Goal: Task Accomplishment & Management: Use online tool/utility

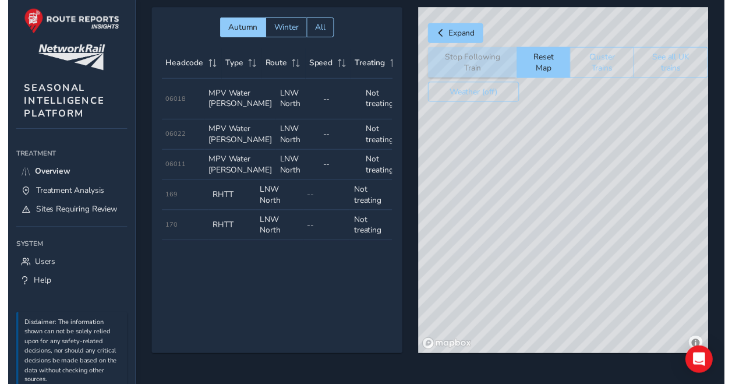
scroll to position [0, 2]
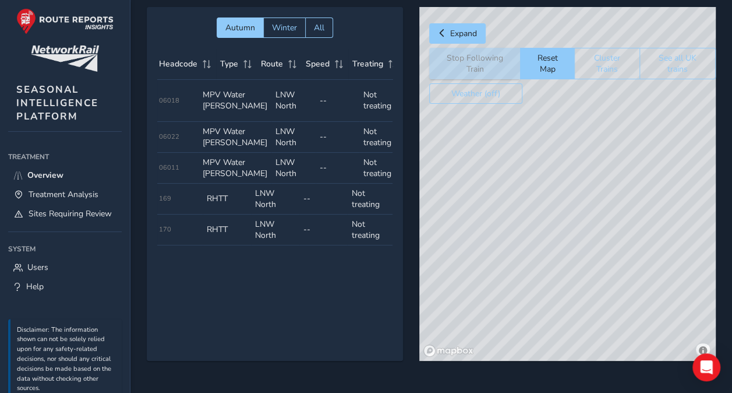
drag, startPoint x: 566, startPoint y: 200, endPoint x: 578, endPoint y: 183, distance: 20.0
click at [578, 184] on div "© Mapbox © OpenStreetMap Improve this map" at bounding box center [567, 184] width 297 height 354
click at [552, 237] on div "© Mapbox © OpenStreetMap Improve this map" at bounding box center [567, 184] width 297 height 354
click at [588, 157] on div "© Mapbox © OpenStreetMap Improve this map © Maxar" at bounding box center [567, 184] width 297 height 354
click at [565, 171] on div "© Mapbox © OpenStreetMap Improve this map © Maxar" at bounding box center [567, 184] width 297 height 354
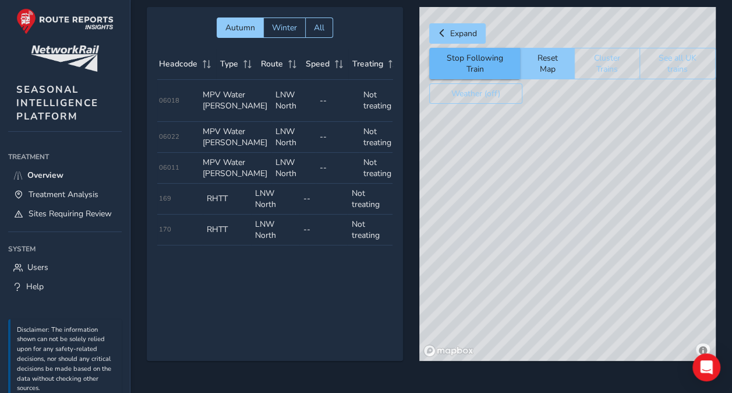
click at [489, 54] on button "Stop Following Train" at bounding box center [474, 63] width 91 height 31
click at [484, 57] on div "Stop Following Train Reset Map Cluster Trains See all UK trains" at bounding box center [572, 63] width 287 height 31
click at [593, 152] on div "© Mapbox © OpenStreetMap Improve this map © Maxar" at bounding box center [567, 184] width 297 height 354
click at [484, 54] on button "Stop Following Train" at bounding box center [474, 63] width 91 height 31
drag, startPoint x: 536, startPoint y: 156, endPoint x: 487, endPoint y: 142, distance: 50.9
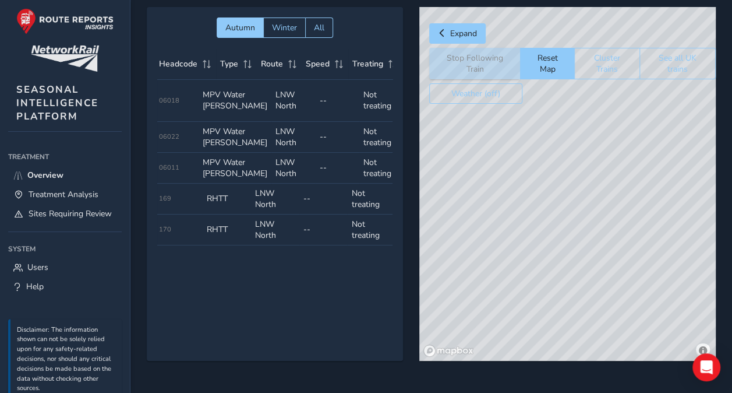
click at [487, 142] on div "© Mapbox © OpenStreetMap Improve this map © Maxar" at bounding box center [567, 184] width 297 height 354
click at [467, 63] on div "Stop Following Train Reset Map Cluster Trains See all UK trains" at bounding box center [572, 63] width 287 height 31
click at [489, 93] on button "Weather (off)" at bounding box center [475, 93] width 93 height 20
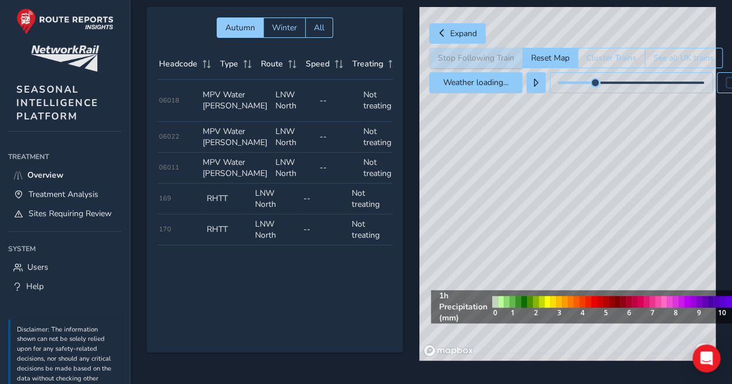
drag, startPoint x: 585, startPoint y: 80, endPoint x: 592, endPoint y: 80, distance: 7.0
click at [592, 80] on span at bounding box center [595, 82] width 9 height 9
click at [474, 34] on span "Expand" at bounding box center [463, 33] width 27 height 11
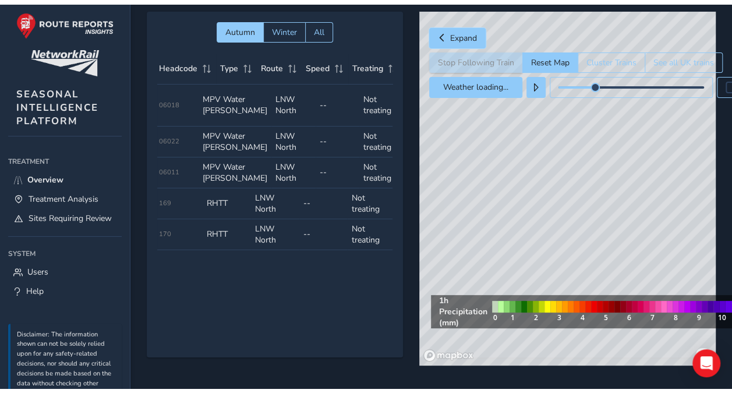
scroll to position [26, 0]
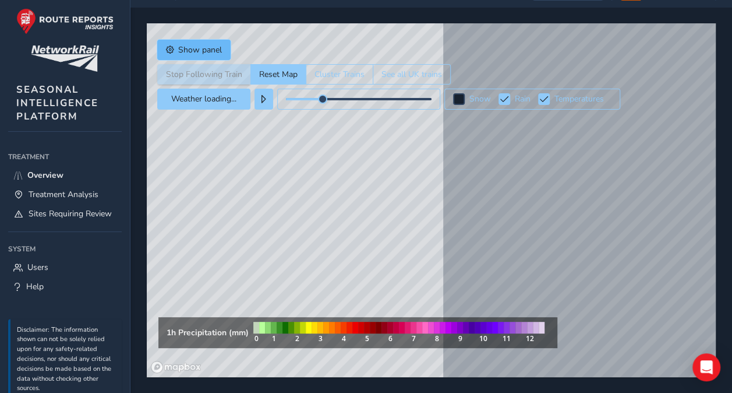
click at [225, 43] on button "Show panel" at bounding box center [193, 50] width 73 height 20
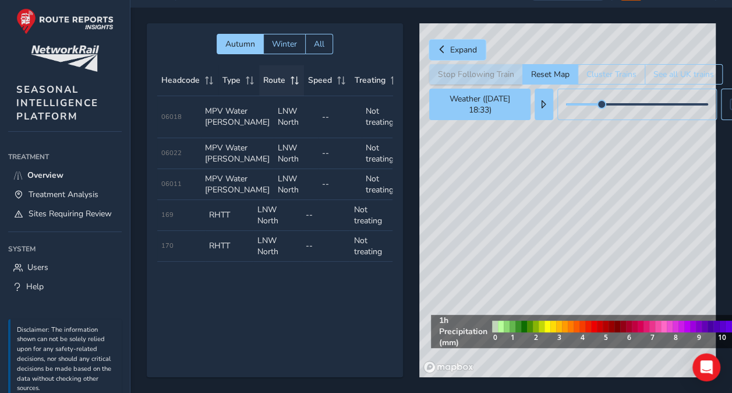
scroll to position [42, 0]
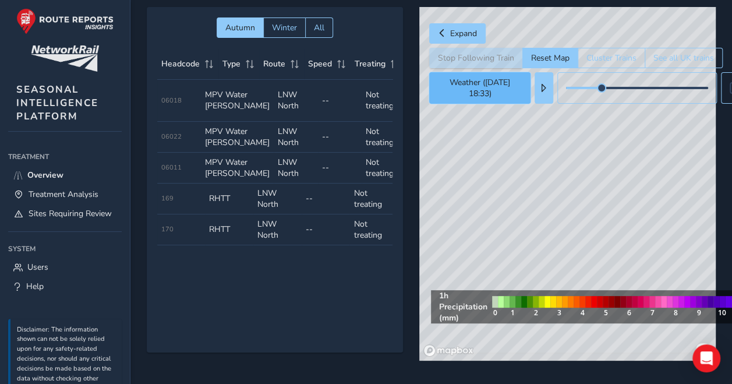
click at [475, 87] on button "Weather ([DATE] 18:33)" at bounding box center [479, 87] width 101 height 31
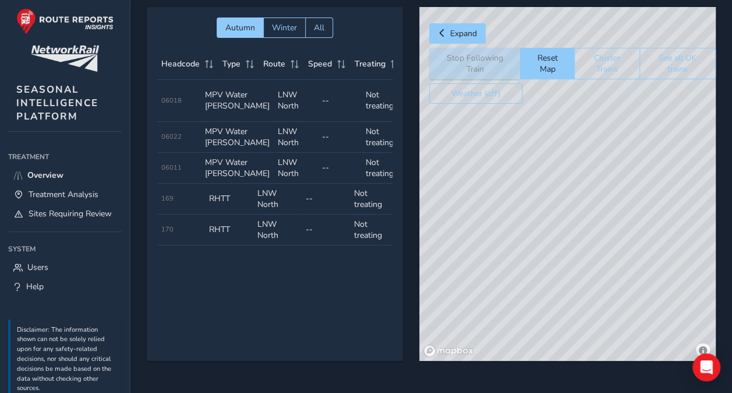
drag, startPoint x: 571, startPoint y: 207, endPoint x: 538, endPoint y: 231, distance: 41.4
click at [538, 231] on div "© Mapbox © OpenStreetMap Improve this map © Maxar" at bounding box center [567, 184] width 297 height 354
click at [497, 114] on div "© Mapbox © OpenStreetMap Improve this map" at bounding box center [567, 184] width 297 height 354
drag, startPoint x: 559, startPoint y: 195, endPoint x: 452, endPoint y: 182, distance: 107.3
click at [452, 182] on div "© Mapbox © OpenStreetMap Improve this map © Maxar" at bounding box center [567, 184] width 297 height 354
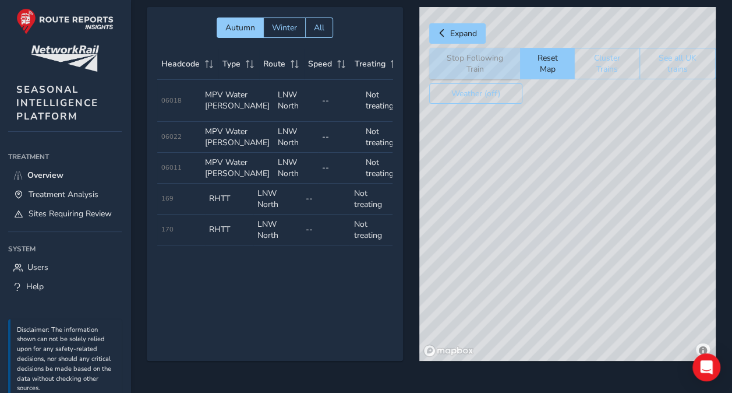
click at [584, 235] on div "© Mapbox © OpenStreetMap Improve this map © Maxar" at bounding box center [567, 184] width 297 height 354
drag, startPoint x: 585, startPoint y: 235, endPoint x: 557, endPoint y: 156, distance: 84.2
click at [556, 157] on div "© Mapbox © OpenStreetMap Improve this map © Maxar" at bounding box center [567, 184] width 297 height 354
drag, startPoint x: 557, startPoint y: 156, endPoint x: 628, endPoint y: 257, distance: 123.5
click at [615, 237] on div "© Mapbox © OpenStreetMap Improve this map © Maxar" at bounding box center [567, 184] width 297 height 354
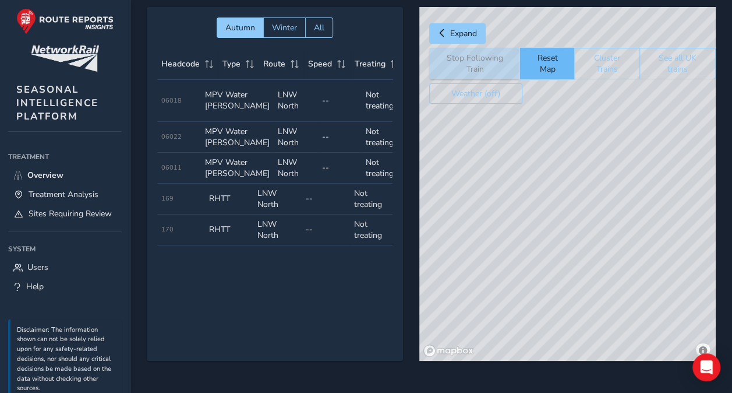
click at [546, 63] on button "Reset Map" at bounding box center [547, 63] width 54 height 31
drag, startPoint x: 544, startPoint y: 167, endPoint x: 539, endPoint y: 152, distance: 15.8
click at [539, 152] on div "© Mapbox © OpenStreetMap Improve this map" at bounding box center [567, 184] width 297 height 354
click at [560, 154] on div "© Mapbox © OpenStreetMap Improve this map" at bounding box center [567, 184] width 297 height 354
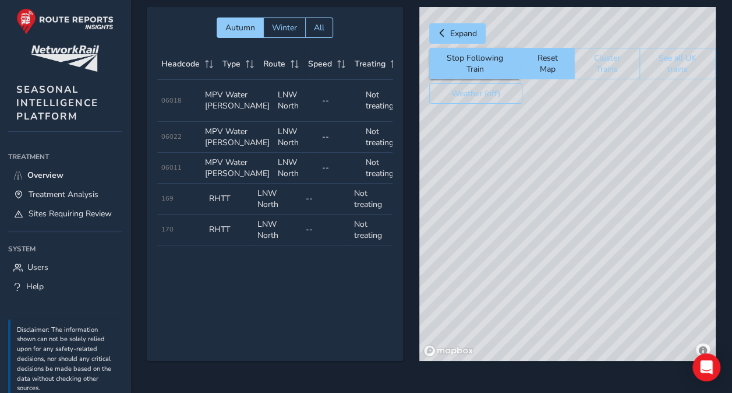
click at [668, 163] on div "© Mapbox © OpenStreetMap Improve this map © Maxar" at bounding box center [567, 184] width 297 height 354
click at [678, 160] on div "© Mapbox © OpenStreetMap Improve this map © Maxar" at bounding box center [567, 184] width 297 height 354
click at [691, 160] on div "© Mapbox © OpenStreetMap Improve this map © Maxar" at bounding box center [567, 184] width 297 height 354
drag, startPoint x: 615, startPoint y: 245, endPoint x: 598, endPoint y: 237, distance: 19.0
click at [598, 237] on div "© Mapbox © OpenStreetMap Improve this map © Maxar" at bounding box center [567, 184] width 297 height 354
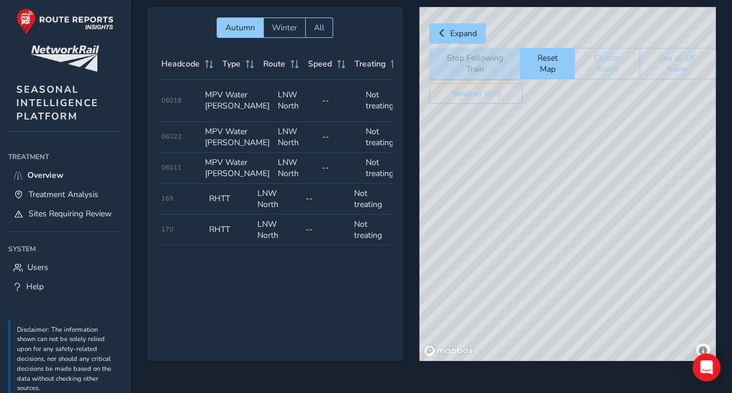
click at [588, 172] on div "© Mapbox © OpenStreetMap Improve this map © Maxar" at bounding box center [567, 184] width 297 height 354
click at [487, 149] on div "© Mapbox © OpenStreetMap Improve this map © Maxar" at bounding box center [567, 184] width 297 height 354
click at [606, 171] on div "© Mapbox © OpenStreetMap Improve this map © Maxar" at bounding box center [567, 184] width 297 height 354
drag, startPoint x: 570, startPoint y: 230, endPoint x: 453, endPoint y: 172, distance: 129.7
click at [453, 172] on div "© Mapbox © OpenStreetMap Improve this map © Maxar" at bounding box center [567, 184] width 297 height 354
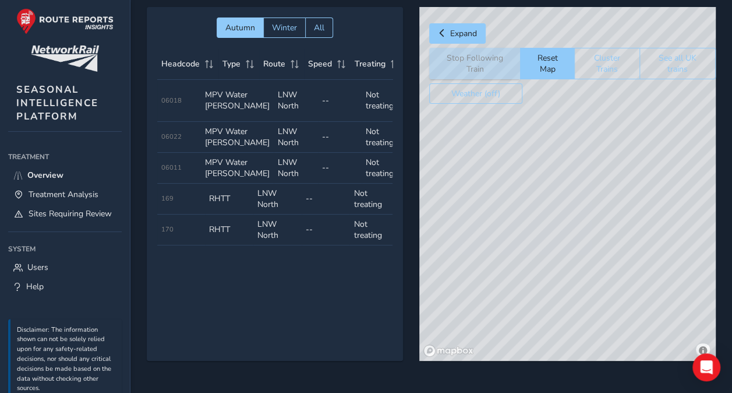
click at [539, 200] on div "© Mapbox © OpenStreetMap Improve this map © Maxar" at bounding box center [567, 184] width 297 height 354
click at [474, 133] on div "© Mapbox © OpenStreetMap Improve this map © Maxar" at bounding box center [567, 184] width 297 height 354
drag, startPoint x: 488, startPoint y: 170, endPoint x: 534, endPoint y: 191, distance: 50.0
click at [534, 191] on div "© Mapbox © OpenStreetMap Improve this map © Maxar" at bounding box center [567, 184] width 297 height 354
click at [429, 126] on div "© Mapbox © OpenStreetMap Improve this map © Maxar" at bounding box center [567, 184] width 297 height 354
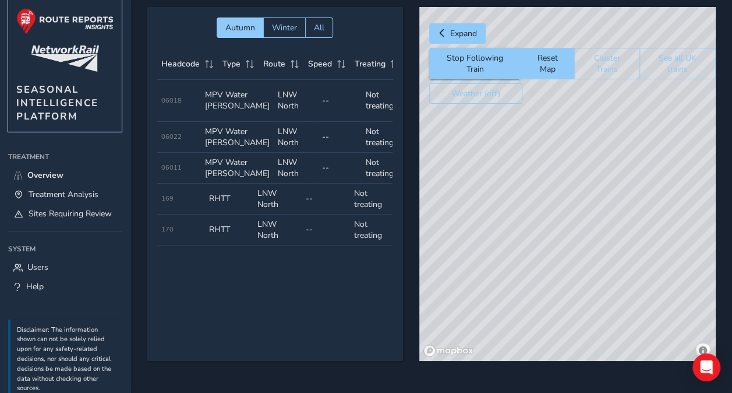
click at [51, 15] on img at bounding box center [64, 21] width 97 height 26
click at [79, 33] on img at bounding box center [64, 21] width 97 height 26
click at [76, 29] on img at bounding box center [64, 21] width 97 height 26
drag, startPoint x: 76, startPoint y: 29, endPoint x: 172, endPoint y: 12, distance: 98.3
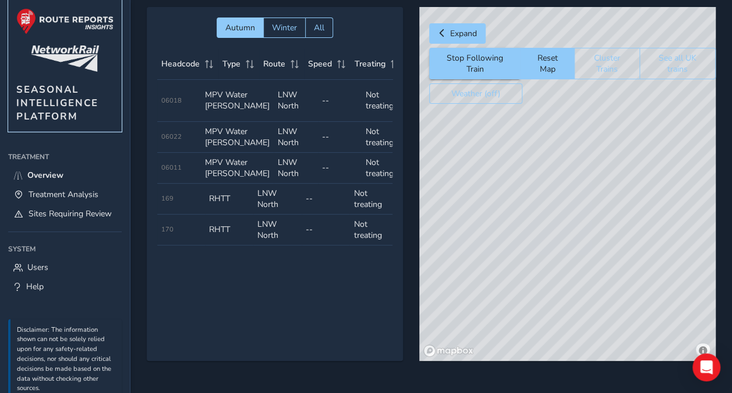
click at [68, 15] on img at bounding box center [64, 21] width 97 height 26
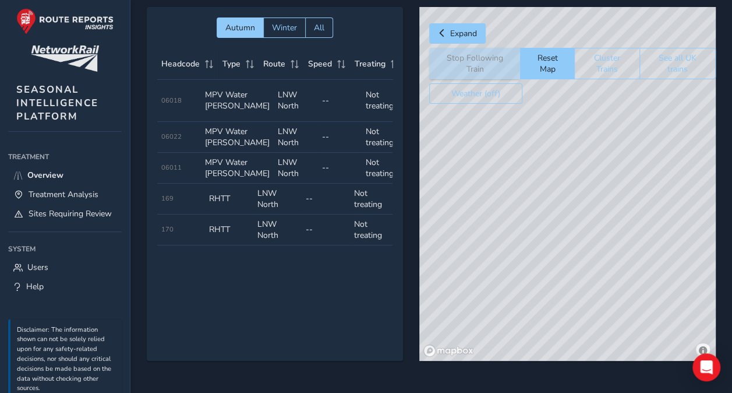
drag, startPoint x: 592, startPoint y: 149, endPoint x: 596, endPoint y: 162, distance: 13.8
click at [596, 162] on div "© Mapbox © OpenStreetMap Improve this map" at bounding box center [567, 184] width 297 height 354
click at [594, 154] on div "© Mapbox © OpenStreetMap Improve this map" at bounding box center [567, 184] width 297 height 354
drag, startPoint x: 594, startPoint y: 156, endPoint x: 428, endPoint y: 97, distance: 176.3
click at [428, 99] on div "© Mapbox © OpenStreetMap Improve this map" at bounding box center [567, 184] width 297 height 354
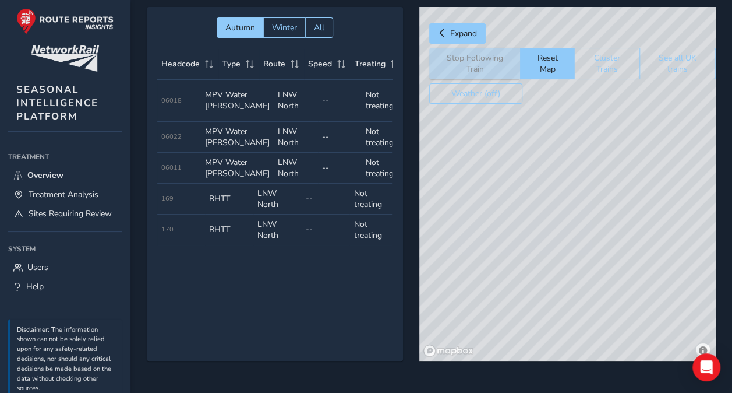
click at [644, 278] on div "© Mapbox © OpenStreetMap Improve this map" at bounding box center [567, 184] width 297 height 354
click at [600, 146] on div "© Mapbox © OpenStreetMap Improve this map © Maxar" at bounding box center [567, 184] width 297 height 354
click at [478, 156] on div "© Mapbox © OpenStreetMap Improve this map © Maxar" at bounding box center [567, 184] width 297 height 354
click at [473, 133] on div "© Mapbox © OpenStreetMap Improve this map © Maxar" at bounding box center [567, 184] width 297 height 354
click at [496, 56] on div "Stop Following Train Reset Map Cluster Trains See all UK trains" at bounding box center [572, 63] width 287 height 31
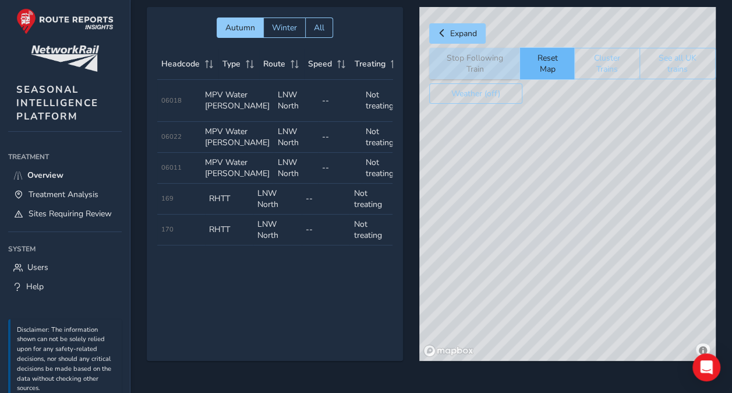
click at [537, 58] on button "Reset Map" at bounding box center [547, 63] width 54 height 31
drag, startPoint x: 616, startPoint y: 233, endPoint x: 475, endPoint y: 229, distance: 141.6
click at [475, 228] on div "© Mapbox © OpenStreetMap Improve this map" at bounding box center [567, 184] width 297 height 354
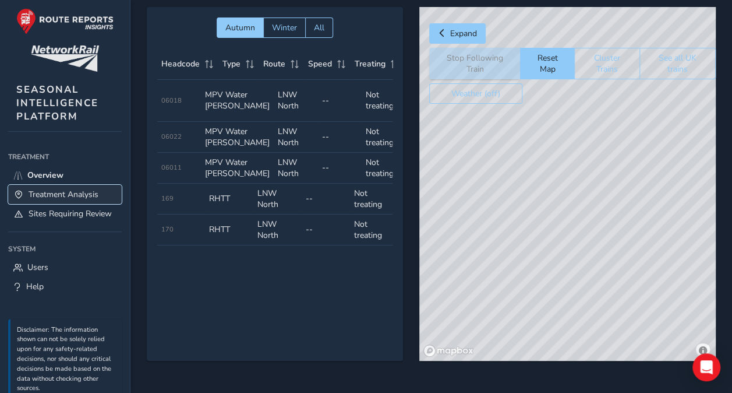
click at [64, 190] on span "Treatment Analysis" at bounding box center [64, 194] width 70 height 11
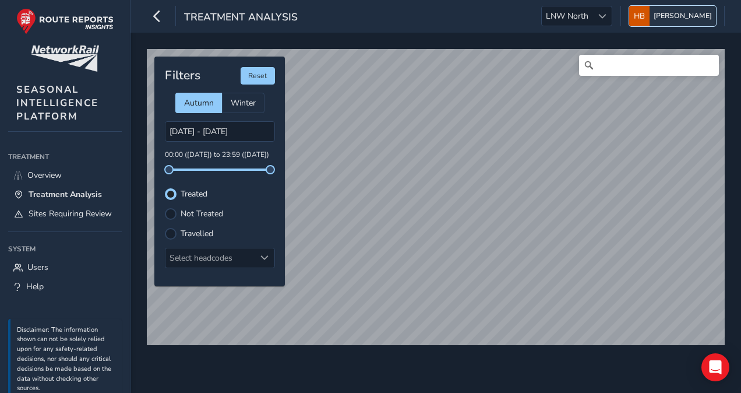
click at [665, 22] on span "[PERSON_NAME]" at bounding box center [683, 16] width 58 height 20
click at [148, 20] on button "button" at bounding box center [157, 16] width 20 height 20
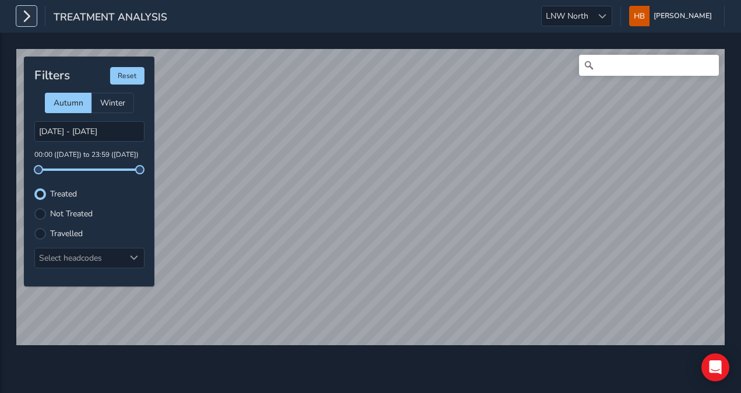
click at [22, 14] on icon "button" at bounding box center [26, 16] width 12 height 20
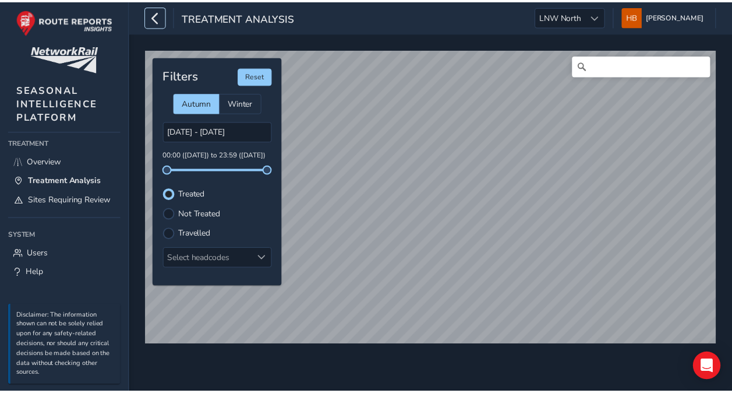
scroll to position [22, 0]
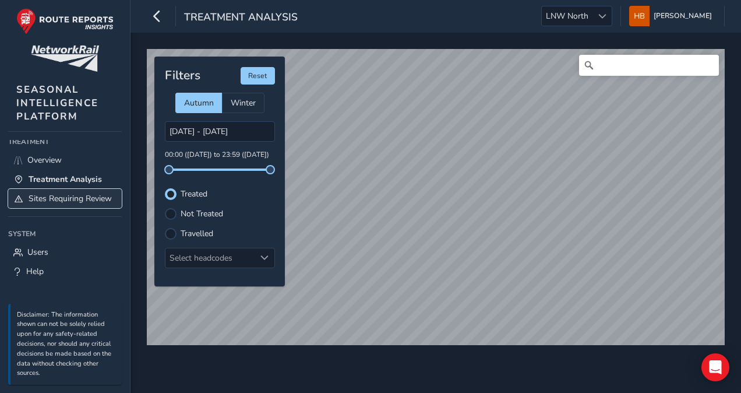
click at [40, 197] on span "Sites Requiring Review" at bounding box center [70, 198] width 83 height 11
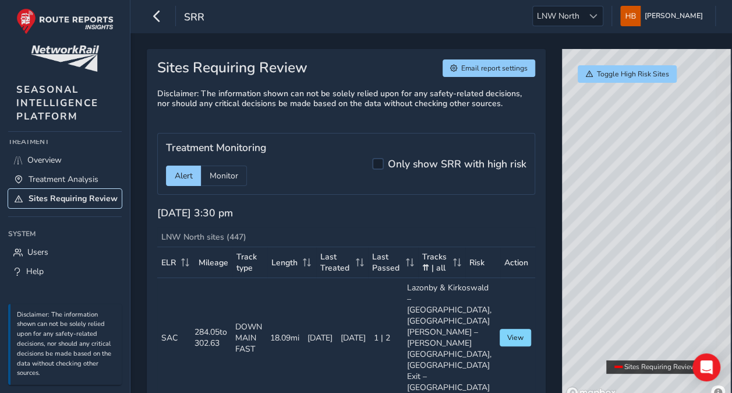
scroll to position [58, 0]
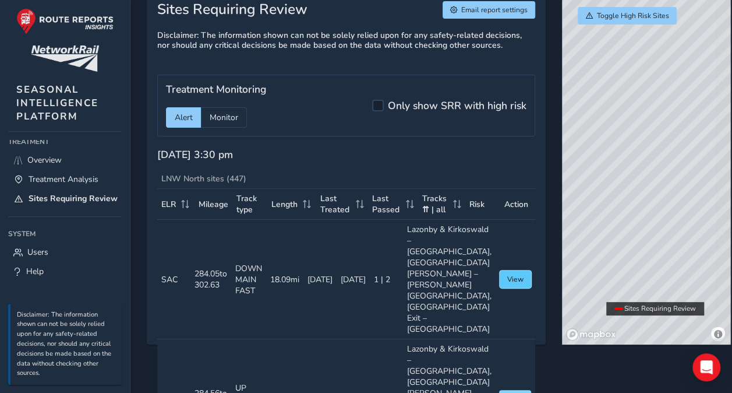
click at [502, 282] on button "View" at bounding box center [516, 278] width 32 height 17
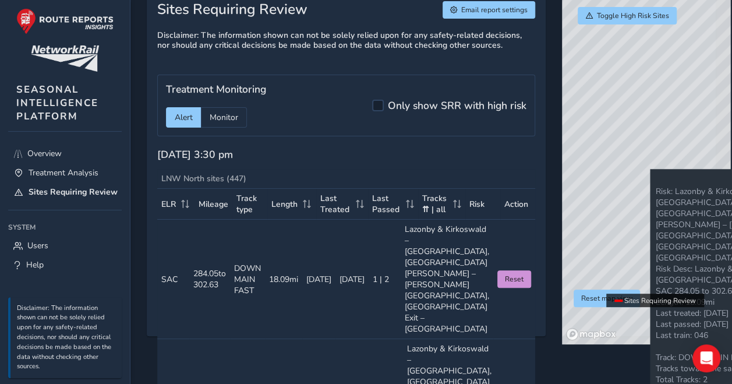
click at [635, 169] on div "© Mapbox © OpenStreetMap Improve this map" at bounding box center [646, 168] width 169 height 354
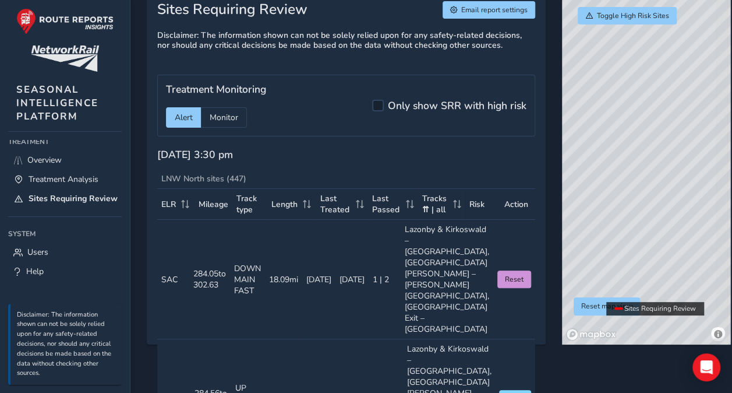
drag, startPoint x: 574, startPoint y: 181, endPoint x: 569, endPoint y: 178, distance: 6.5
click at [569, 178] on div "© Mapbox © OpenStreetMap Improve this map" at bounding box center [646, 168] width 169 height 354
click at [438, 100] on h5 "Only show SRR with high risk" at bounding box center [457, 106] width 139 height 12
click at [378, 105] on input "Only show SRR with high risk" at bounding box center [378, 105] width 0 height 0
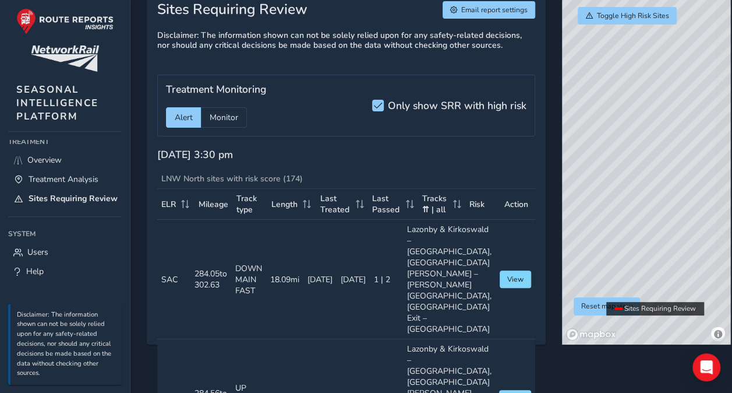
drag, startPoint x: 627, startPoint y: 204, endPoint x: 656, endPoint y: 147, distance: 64.1
click at [656, 147] on div "© Mapbox © OpenStreetMap Improve this map" at bounding box center [646, 168] width 169 height 354
drag, startPoint x: 644, startPoint y: 230, endPoint x: 613, endPoint y: 195, distance: 47.1
click at [613, 193] on div "© Mapbox © OpenStreetMap Improve this map" at bounding box center [646, 168] width 169 height 354
drag, startPoint x: 587, startPoint y: 176, endPoint x: 602, endPoint y: 244, distance: 69.4
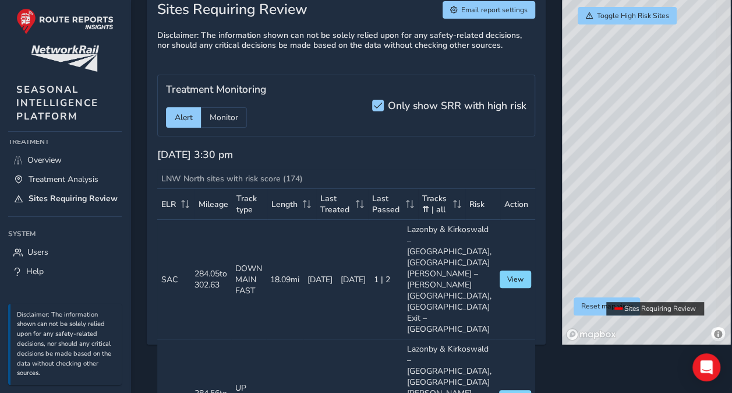
click at [602, 244] on div "© Mapbox © OpenStreetMap Improve this map" at bounding box center [646, 168] width 169 height 354
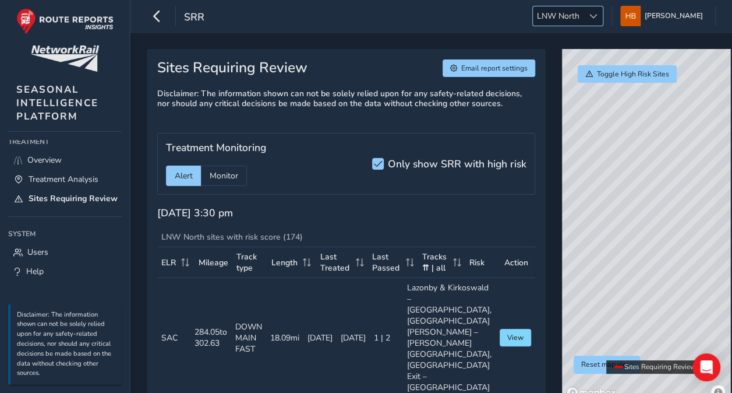
click at [564, 7] on span "LNW North" at bounding box center [558, 15] width 51 height 19
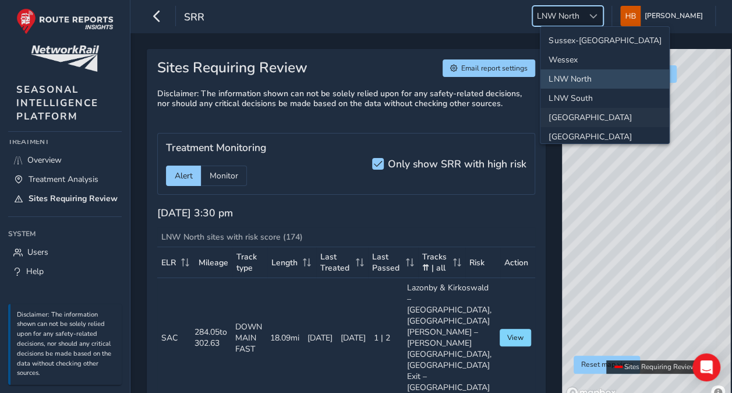
click at [560, 125] on li "[GEOGRAPHIC_DATA]" at bounding box center [605, 117] width 129 height 19
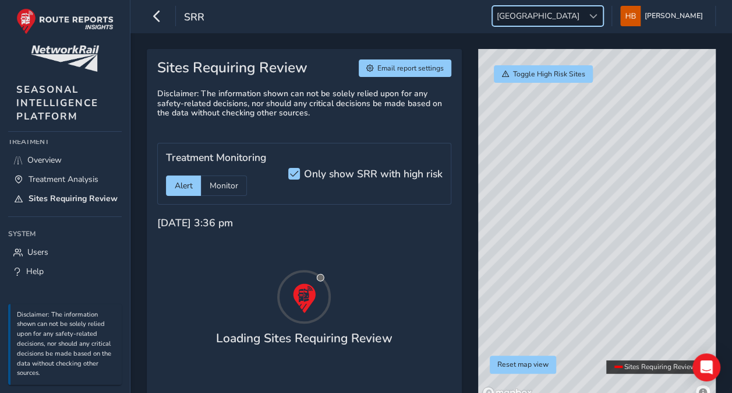
click at [560, 15] on span "[GEOGRAPHIC_DATA]" at bounding box center [538, 15] width 91 height 19
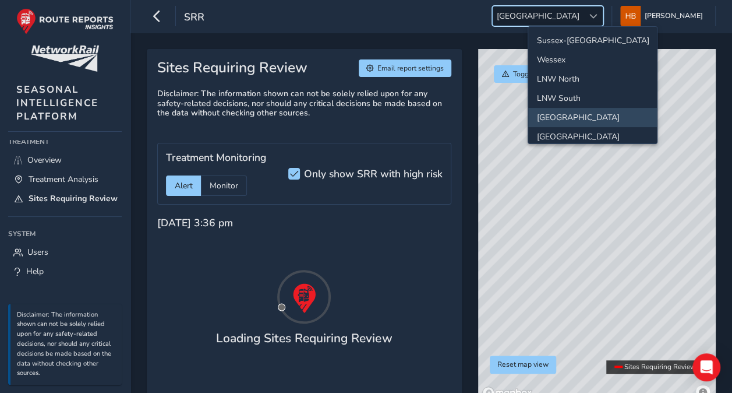
click at [565, 125] on ul "Sussex-[GEOGRAPHIC_DATA] [GEOGRAPHIC_DATA] LNW [GEOGRAPHIC_DATA] [GEOGRAPHIC_DA…" at bounding box center [592, 146] width 129 height 239
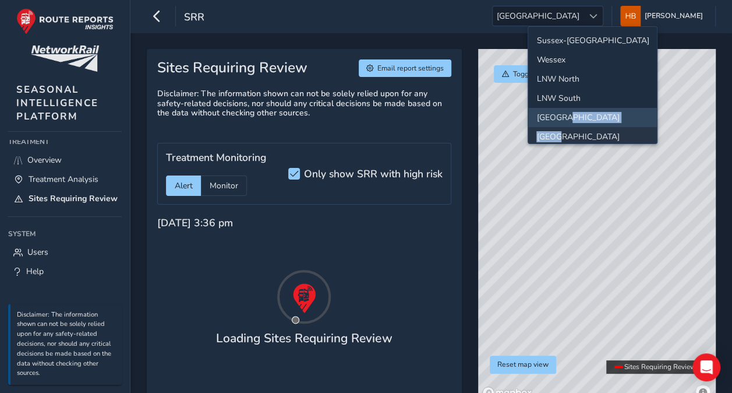
drag, startPoint x: 565, startPoint y: 125, endPoint x: 570, endPoint y: 132, distance: 8.4
click at [570, 132] on li "[GEOGRAPHIC_DATA]" at bounding box center [592, 136] width 129 height 19
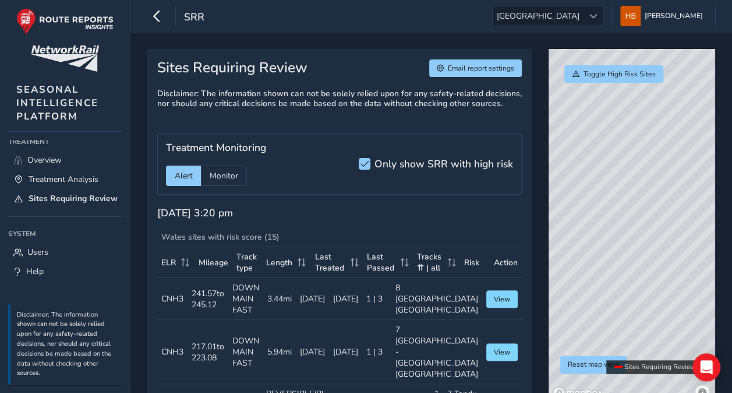
drag, startPoint x: 665, startPoint y: 187, endPoint x: 605, endPoint y: 345, distance: 169.4
click at [604, 354] on div "© Mapbox © OpenStreetMap Improve this map" at bounding box center [632, 226] width 167 height 354
drag, startPoint x: 590, startPoint y: 284, endPoint x: 671, endPoint y: 318, distance: 87.7
click at [671, 318] on div "© Mapbox © OpenStreetMap Improve this map" at bounding box center [632, 226] width 167 height 354
drag, startPoint x: 606, startPoint y: 217, endPoint x: 666, endPoint y: 214, distance: 59.5
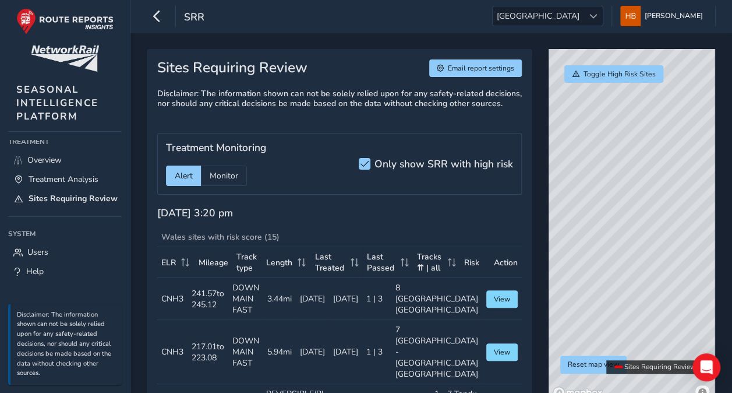
click at [666, 214] on div "© Mapbox © OpenStreetMap Improve this map" at bounding box center [632, 226] width 167 height 354
drag, startPoint x: 594, startPoint y: 218, endPoint x: 703, endPoint y: 195, distance: 111.5
click at [702, 195] on div "© Mapbox © OpenStreetMap Improve this map" at bounding box center [632, 226] width 167 height 354
drag, startPoint x: 644, startPoint y: 189, endPoint x: 669, endPoint y: 258, distance: 73.5
click at [669, 258] on div "© Mapbox © OpenStreetMap Improve this map" at bounding box center [632, 226] width 167 height 354
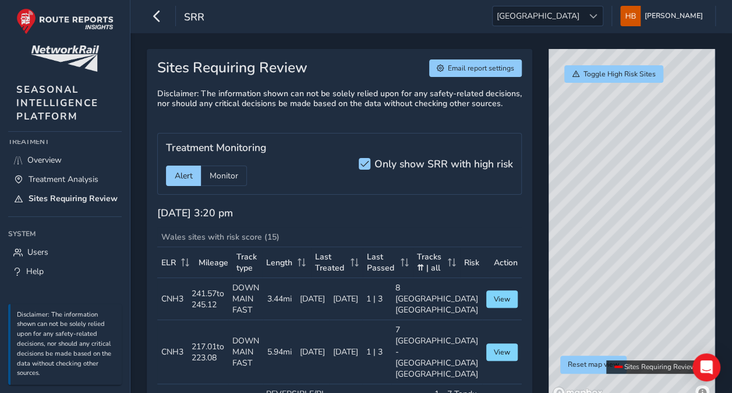
drag, startPoint x: 632, startPoint y: 242, endPoint x: 669, endPoint y: 213, distance: 46.9
click at [669, 213] on div "© Mapbox © OpenStreetMap Improve this map" at bounding box center [632, 226] width 167 height 354
drag, startPoint x: 647, startPoint y: 249, endPoint x: 508, endPoint y: 281, distance: 142.2
click at [508, 281] on div "Sites Requiring Review Email report settings Disclaimer: The information shown …" at bounding box center [431, 234] width 569 height 370
drag, startPoint x: 651, startPoint y: 201, endPoint x: 592, endPoint y: 169, distance: 67.0
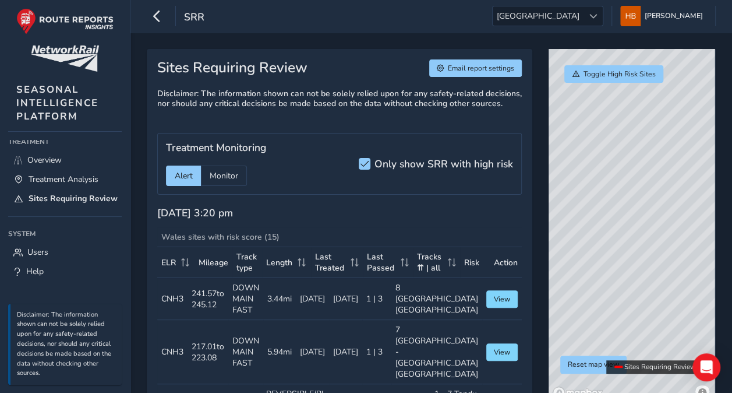
click at [592, 169] on div "© Mapbox © OpenStreetMap Improve this map" at bounding box center [632, 226] width 167 height 354
drag, startPoint x: 631, startPoint y: 226, endPoint x: 680, endPoint y: 196, distance: 57.1
click at [677, 198] on div "© Mapbox © OpenStreetMap Improve this map" at bounding box center [632, 226] width 167 height 354
drag, startPoint x: 580, startPoint y: 203, endPoint x: 619, endPoint y: 216, distance: 41.3
click at [626, 220] on div "© Mapbox © OpenStreetMap Improve this map" at bounding box center [632, 226] width 167 height 354
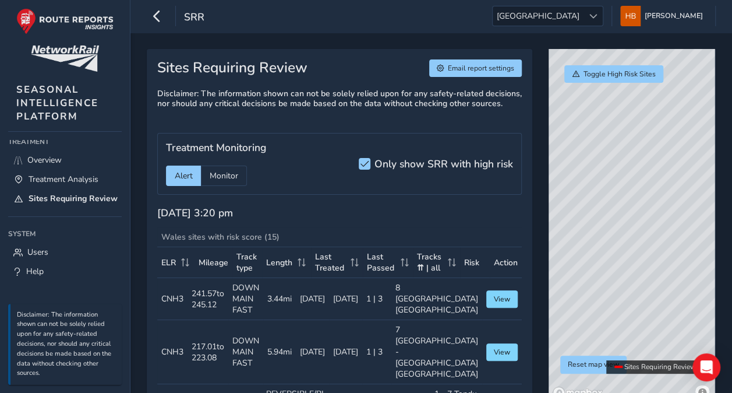
click at [621, 199] on div "© Mapbox © OpenStreetMap Improve this map" at bounding box center [632, 226] width 167 height 354
click at [224, 16] on div "srr Wales Wales [PERSON_NAME] Colour Scheme: Dark Dim Light Logout" at bounding box center [431, 16] width 602 height 33
